Goal: Task Accomplishment & Management: Complete application form

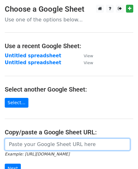
click at [51, 144] on input "url" at bounding box center [67, 144] width 125 height 12
paste input "https://docs.google.com/spreadsheets/d/1OxuEtO0DWnKx3IjcLkgy8LZW1CutVbiAAw_7sIG…"
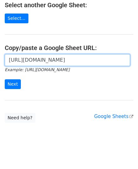
scroll to position [87, 0]
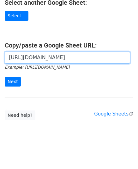
type input "https://docs.google.com/spreadsheets/d/1OxuEtO0DWnKx3IjcLkgy8LZW1CutVbiAAw_7sIG…"
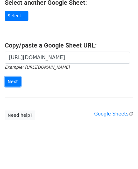
scroll to position [0, 0]
click at [14, 80] on input "Next" at bounding box center [13, 82] width 16 height 10
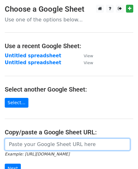
click at [36, 143] on input "url" at bounding box center [67, 144] width 125 height 12
type input "h"
click at [72, 143] on input "url" at bounding box center [67, 144] width 125 height 12
paste input "https://docs.google.com/spreadsheets/d/1OxuEtO0DWnKx3IjcLkgy8LZW1CutVbiAAw_7sIG…"
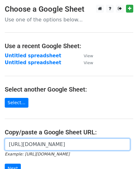
scroll to position [0, 136]
type input "https://docs.google.com/spreadsheets/d/1OxuEtO0DWnKx3IjcLkgy8LZW1CutVbiAAw_7sIG…"
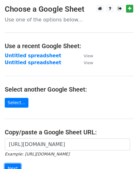
scroll to position [0, 0]
click at [10, 167] on input "Next" at bounding box center [13, 169] width 16 height 10
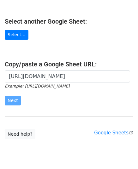
scroll to position [87, 0]
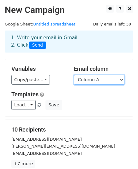
click at [88, 79] on select "Column A Column B" at bounding box center [99, 80] width 50 height 10
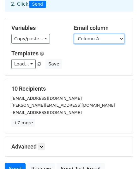
scroll to position [31, 0]
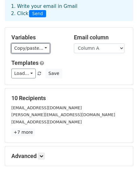
click at [32, 47] on link "Copy/paste..." at bounding box center [30, 48] width 38 height 10
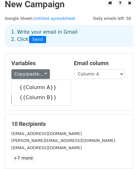
scroll to position [0, 0]
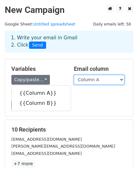
click at [103, 78] on select "Column A Column B" at bounding box center [99, 80] width 50 height 10
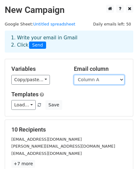
click at [74, 75] on select "Column A Column B" at bounding box center [99, 80] width 50 height 10
click at [100, 78] on select "Column A Column B" at bounding box center [99, 80] width 50 height 10
click at [74, 75] on select "Column A Column B" at bounding box center [99, 80] width 50 height 10
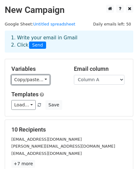
click at [34, 78] on link "Copy/paste..." at bounding box center [30, 80] width 38 height 10
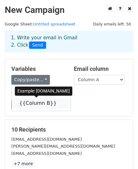
click at [35, 103] on link "{{Column B}}" at bounding box center [41, 103] width 59 height 10
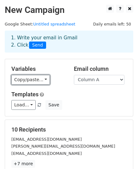
click at [26, 79] on link "Copy/paste..." at bounding box center [30, 80] width 38 height 10
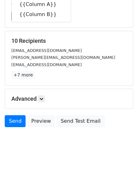
scroll to position [94, 0]
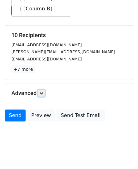
click at [42, 92] on icon at bounding box center [41, 93] width 4 height 4
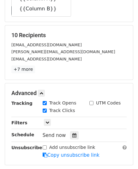
click at [72, 136] on icon at bounding box center [74, 135] width 4 height 4
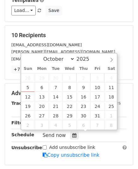
type input "2025-10-06 12:00"
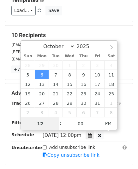
scroll to position [0, 0]
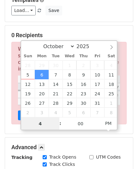
type input "4"
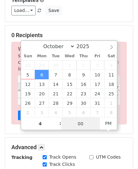
type input "2025-10-06 16:00"
type input "04"
type input "30"
type input "2025-10-06 04:30"
click at [107, 124] on span "PM" at bounding box center [107, 123] width 17 height 13
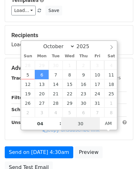
type input "30"
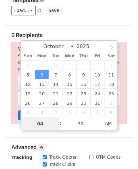
click at [41, 121] on input "04" at bounding box center [40, 123] width 38 height 13
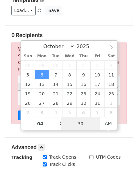
click at [90, 125] on input "30" at bounding box center [80, 123] width 38 height 13
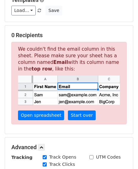
click at [75, 144] on h5 "Advanced" at bounding box center [68, 147] width 115 height 7
click at [71, 93] on img at bounding box center [69, 91] width 102 height 30
click at [37, 85] on img at bounding box center [69, 91] width 102 height 30
click at [74, 114] on link "Start over" at bounding box center [82, 115] width 28 height 10
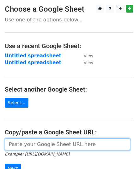
click at [40, 146] on input "url" at bounding box center [67, 144] width 125 height 12
click at [70, 146] on input "url" at bounding box center [67, 144] width 125 height 12
paste input "https://docs.google.com/spreadsheets/d/1OxuEtO0DWnKx3IjcLkgy8LZW1CutVbiAAw_7sIG…"
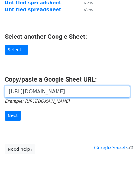
scroll to position [63, 0]
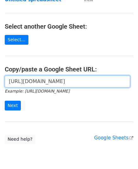
type input "https://docs.google.com/spreadsheets/d/1OxuEtO0DWnKx3IjcLkgy8LZW1CutVbiAAw_7sIG…"
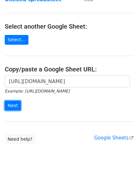
scroll to position [0, 0]
click at [7, 104] on input "Next" at bounding box center [13, 106] width 16 height 10
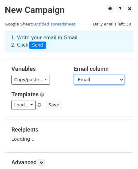
click at [104, 82] on select "Email Website" at bounding box center [99, 80] width 50 height 10
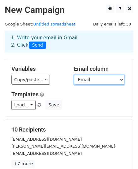
click at [96, 81] on select "Email Website" at bounding box center [99, 80] width 50 height 10
click at [74, 75] on select "Email Website" at bounding box center [99, 80] width 50 height 10
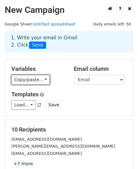
click at [26, 80] on link "Copy/paste..." at bounding box center [30, 80] width 38 height 10
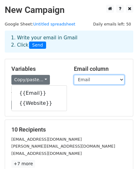
click at [103, 79] on select "Email Website" at bounding box center [99, 80] width 50 height 10
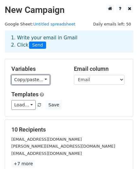
click at [32, 78] on link "Copy/paste..." at bounding box center [30, 80] width 38 height 10
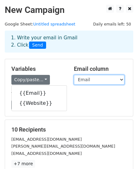
click at [78, 78] on select "Email Website" at bounding box center [99, 80] width 50 height 10
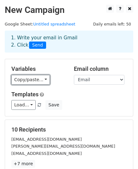
click at [33, 78] on link "Copy/paste..." at bounding box center [30, 80] width 38 height 10
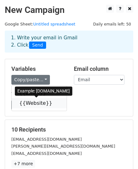
click at [31, 105] on link "{{Website}}" at bounding box center [39, 103] width 55 height 10
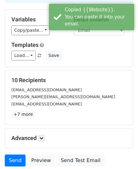
scroll to position [63, 0]
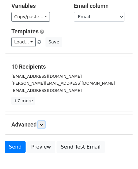
click at [41, 125] on icon at bounding box center [41, 125] width 4 height 4
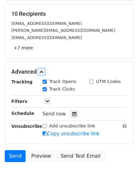
scroll to position [126, 0]
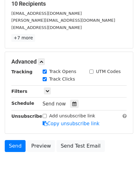
click at [72, 105] on icon at bounding box center [74, 104] width 4 height 4
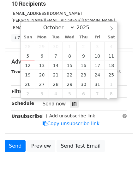
scroll to position [0, 0]
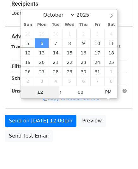
type input "2025-10-07 12:00"
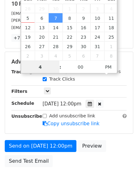
type input "4"
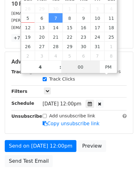
type input "2025-10-07 16:00"
type input "04"
click at [76, 68] on input "00" at bounding box center [80, 67] width 38 height 13
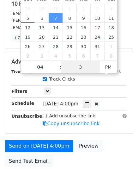
type input "30"
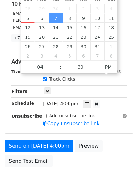
type input "2025-10-07 16:30"
click at [68, 94] on div "Tracking Track Opens UTM Codes Track Clicks Filters Only include spreadsheet ro…" at bounding box center [68, 97] width 115 height 59
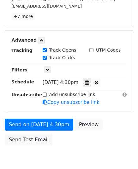
scroll to position [157, 0]
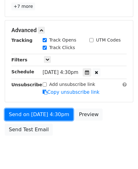
click at [28, 112] on link "Send on Oct 7 at 4:30pm" at bounding box center [39, 115] width 68 height 12
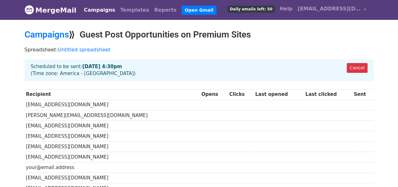
click at [91, 108] on td "[EMAIL_ADDRESS][DOMAIN_NAME]" at bounding box center [113, 104] width 176 height 10
click at [121, 10] on link "Templates" at bounding box center [135, 10] width 34 height 13
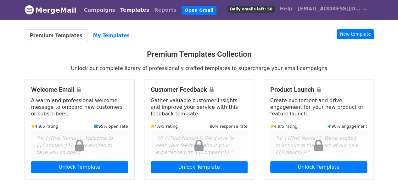
click at [90, 9] on link "Campaigns" at bounding box center [100, 10] width 36 height 13
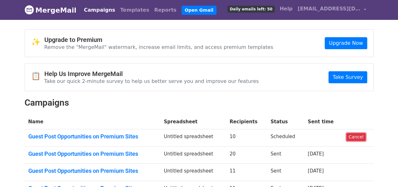
click at [358, 134] on link "Cancel" at bounding box center [356, 137] width 19 height 8
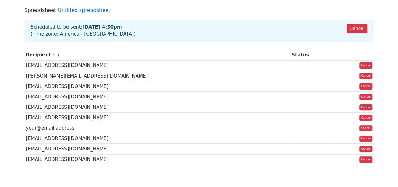
scroll to position [8, 0]
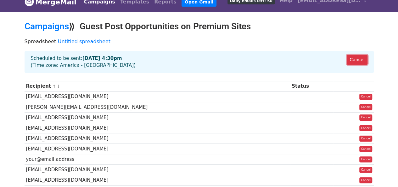
click at [357, 60] on link "Cancel" at bounding box center [357, 60] width 20 height 10
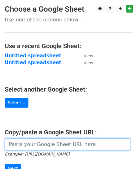
click at [41, 143] on input "url" at bounding box center [67, 144] width 125 height 12
paste input "https://docs.google.com/spreadsheets/d/1OxuEtO0DWnKx3IjcLkgy8LZW1CutVbiAAw_7sIG…"
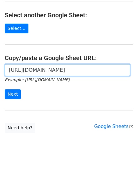
scroll to position [87, 0]
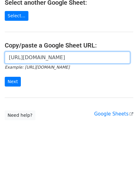
type input "https://docs.google.com/spreadsheets/d/1OxuEtO0DWnKx3IjcLkgy8LZW1CutVbiAAw_7sIG…"
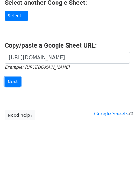
scroll to position [0, 0]
click at [14, 82] on input "Next" at bounding box center [13, 82] width 16 height 10
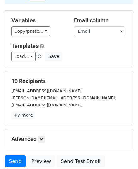
scroll to position [63, 0]
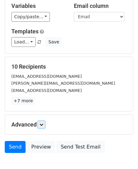
click at [42, 123] on icon at bounding box center [41, 125] width 4 height 4
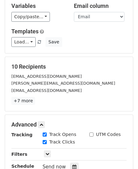
click at [72, 166] on icon at bounding box center [74, 167] width 4 height 4
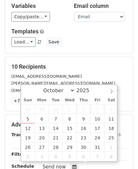
type input "2025-10-07 12:00"
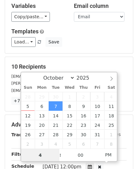
type input "4"
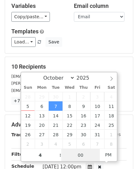
type input "2025-10-07 16:00"
type input "04"
type input "30"
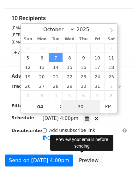
scroll to position [126, 0]
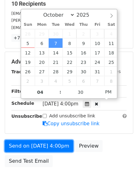
type input "2025-10-07 16:30"
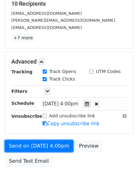
click at [35, 145] on link "Send on Oct 7 at 4:00pm" at bounding box center [39, 146] width 68 height 12
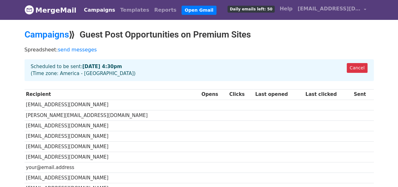
click at [256, 69] on div "Cancel Scheduled to be sent: Oct 7 at 4:30pm (Time zone: America - Los Angeles)" at bounding box center [199, 70] width 349 height 22
click at [47, 73] on div "Cancel Scheduled to be sent: Oct 7 at 4:30pm (Time zone: America - Los Angeles)" at bounding box center [199, 70] width 349 height 22
click at [82, 73] on div "Cancel Scheduled to be sent: Oct 7 at 4:30pm (Time zone: America - Los Angeles)" at bounding box center [199, 70] width 349 height 22
click at [100, 65] on strong "[DATE] 4:30pm" at bounding box center [102, 67] width 40 height 6
click at [104, 65] on strong "[DATE] 4:30pm" at bounding box center [102, 67] width 40 height 6
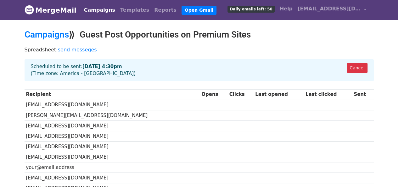
click at [87, 65] on strong "[DATE] 4:30pm" at bounding box center [102, 67] width 40 height 6
click at [80, 74] on div "Cancel Scheduled to be sent: Oct 7 at 4:30pm (Time zone: America - Los Angeles)" at bounding box center [199, 70] width 349 height 22
click at [83, 70] on div "Cancel Scheduled to be sent: Oct 7 at 4:30pm (Time zone: America - Los Angeles)" at bounding box center [199, 70] width 349 height 22
drag, startPoint x: 83, startPoint y: 70, endPoint x: 86, endPoint y: 71, distance: 3.4
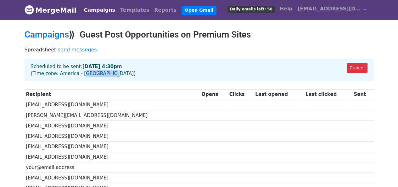
click at [86, 71] on div "Cancel Scheduled to be sent: Oct 7 at 4:30pm (Time zone: America - Los Angeles)" at bounding box center [199, 70] width 349 height 22
